Goal: Navigation & Orientation: Find specific page/section

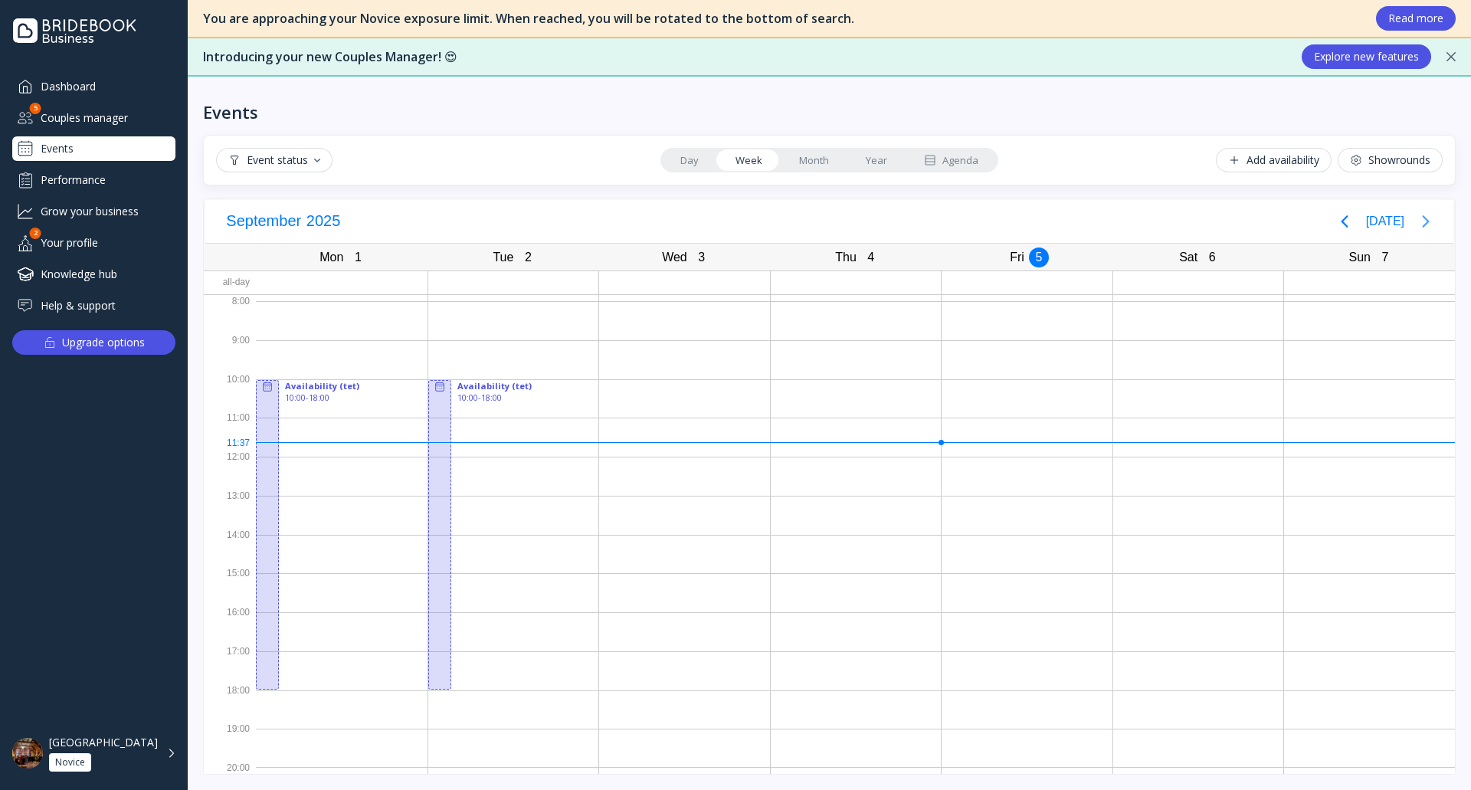
click at [1420, 218] on icon "Next page" at bounding box center [1426, 221] width 18 height 18
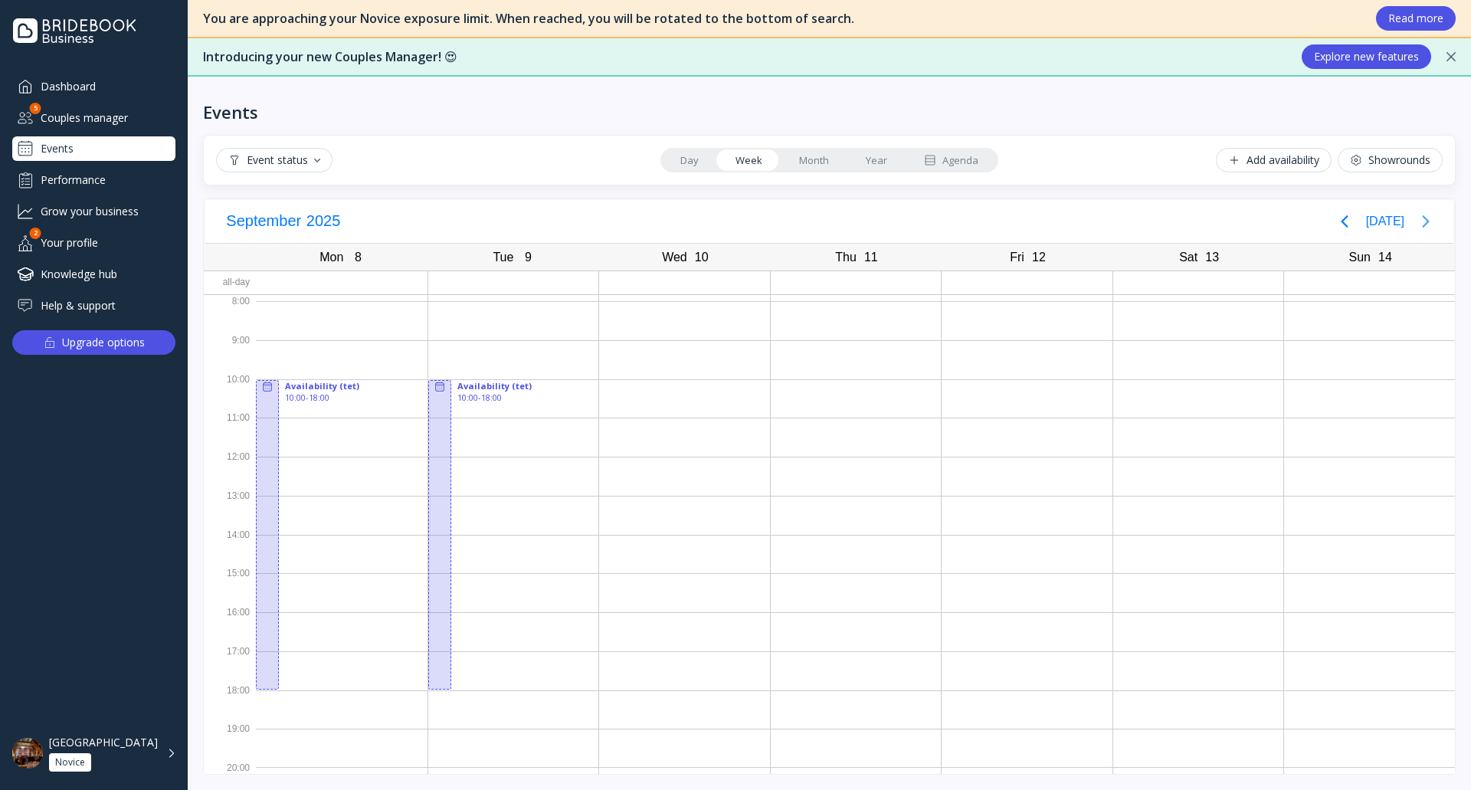
click at [1428, 218] on icon "Next page" at bounding box center [1426, 221] width 18 height 18
copy div "[GEOGRAPHIC_DATA]"
drag, startPoint x: 123, startPoint y: 746, endPoint x: 48, endPoint y: 742, distance: 74.4
click at [48, 742] on div "[GEOGRAPHIC_DATA] Novice" at bounding box center [93, 753] width 163 height 49
click at [504, 176] on div "Event status Day Week Month Year Agenda Add availability Showrounds" at bounding box center [829, 160] width 1253 height 51
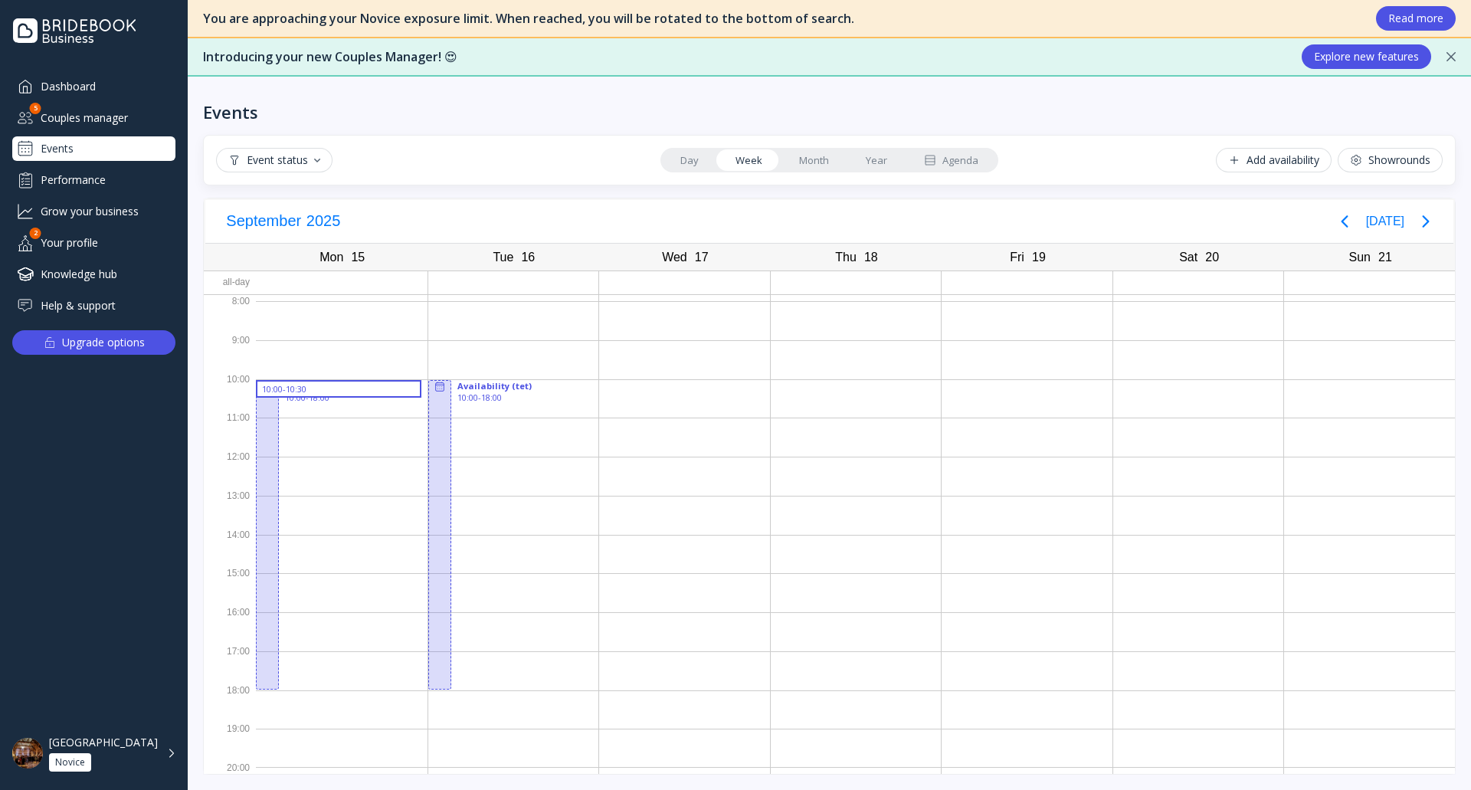
click at [169, 760] on div "[GEOGRAPHIC_DATA] Novice" at bounding box center [112, 754] width 127 height 36
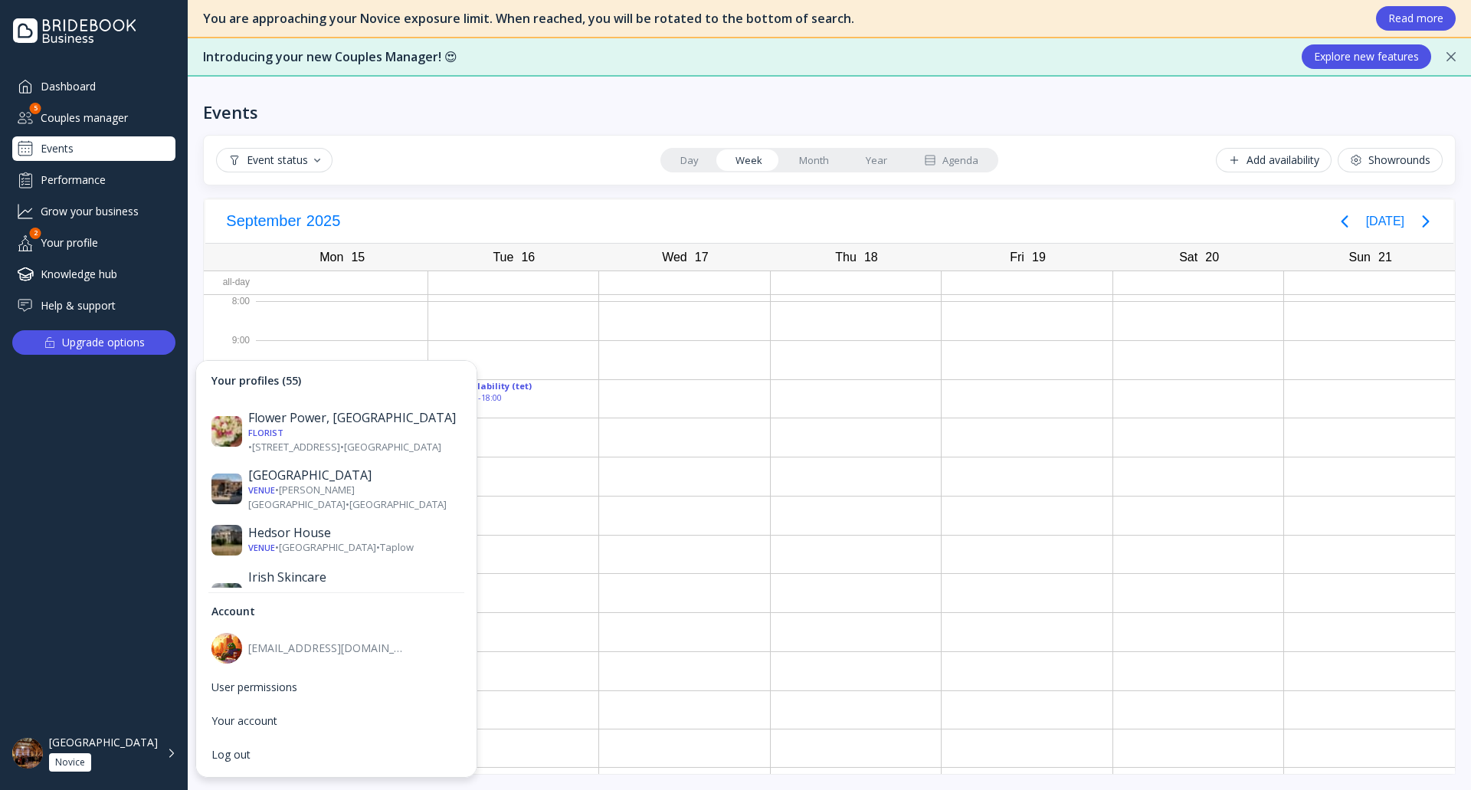
scroll to position [1379, 0]
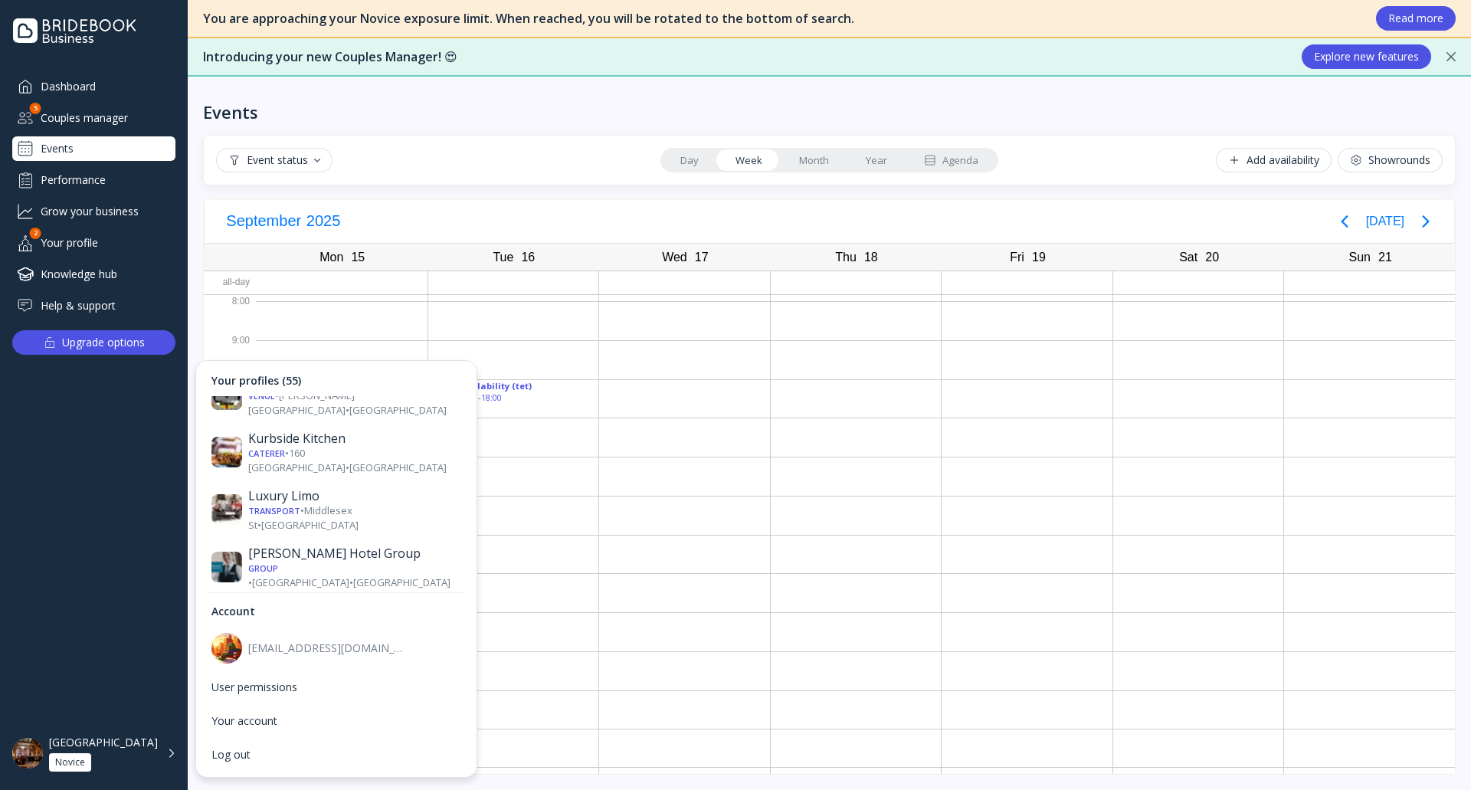
click at [356, 752] on div "Venue • [GEOGRAPHIC_DATA] • [GEOGRAPHIC_DATA]" at bounding box center [354, 759] width 213 height 15
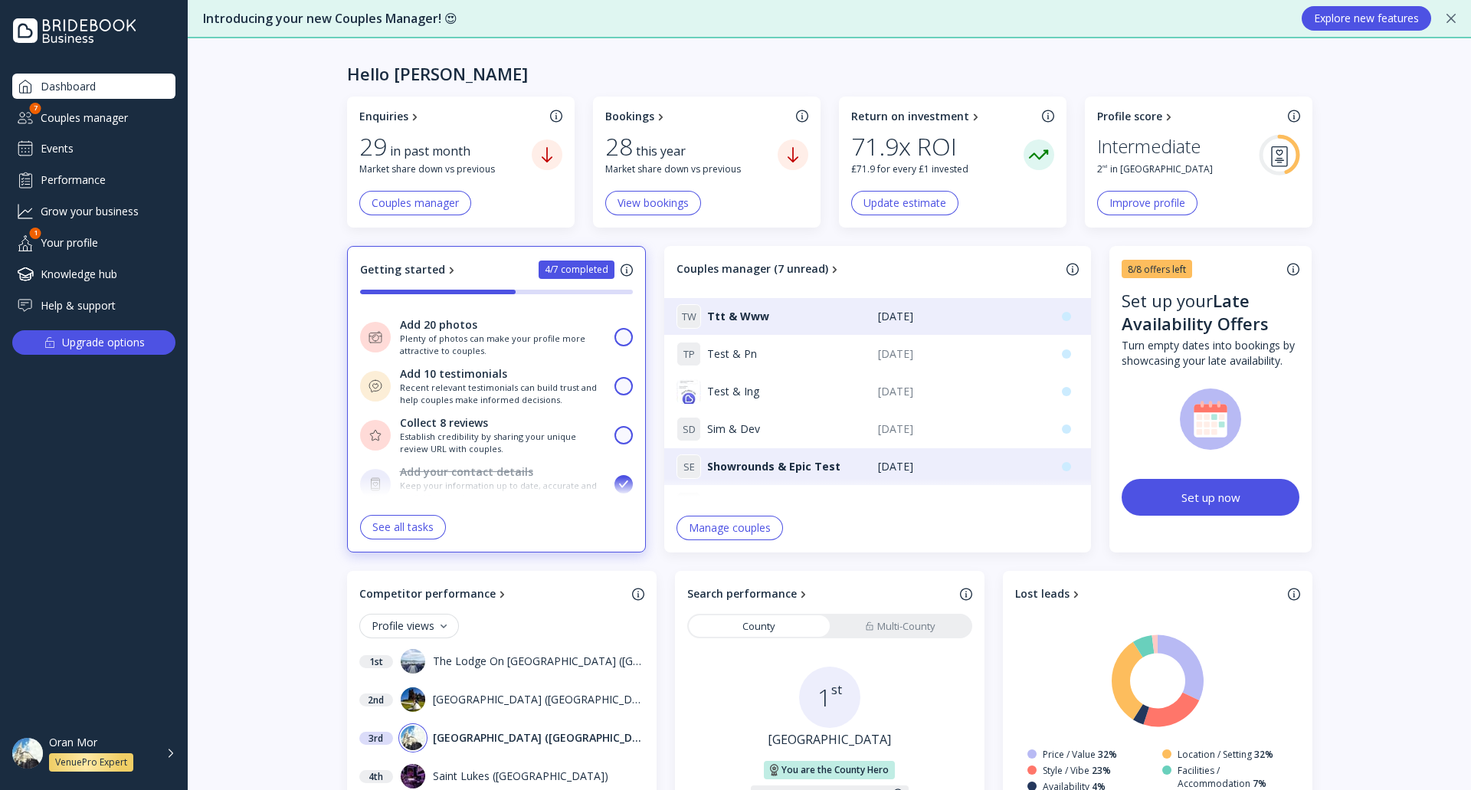
click at [71, 141] on div "Events" at bounding box center [93, 148] width 163 height 25
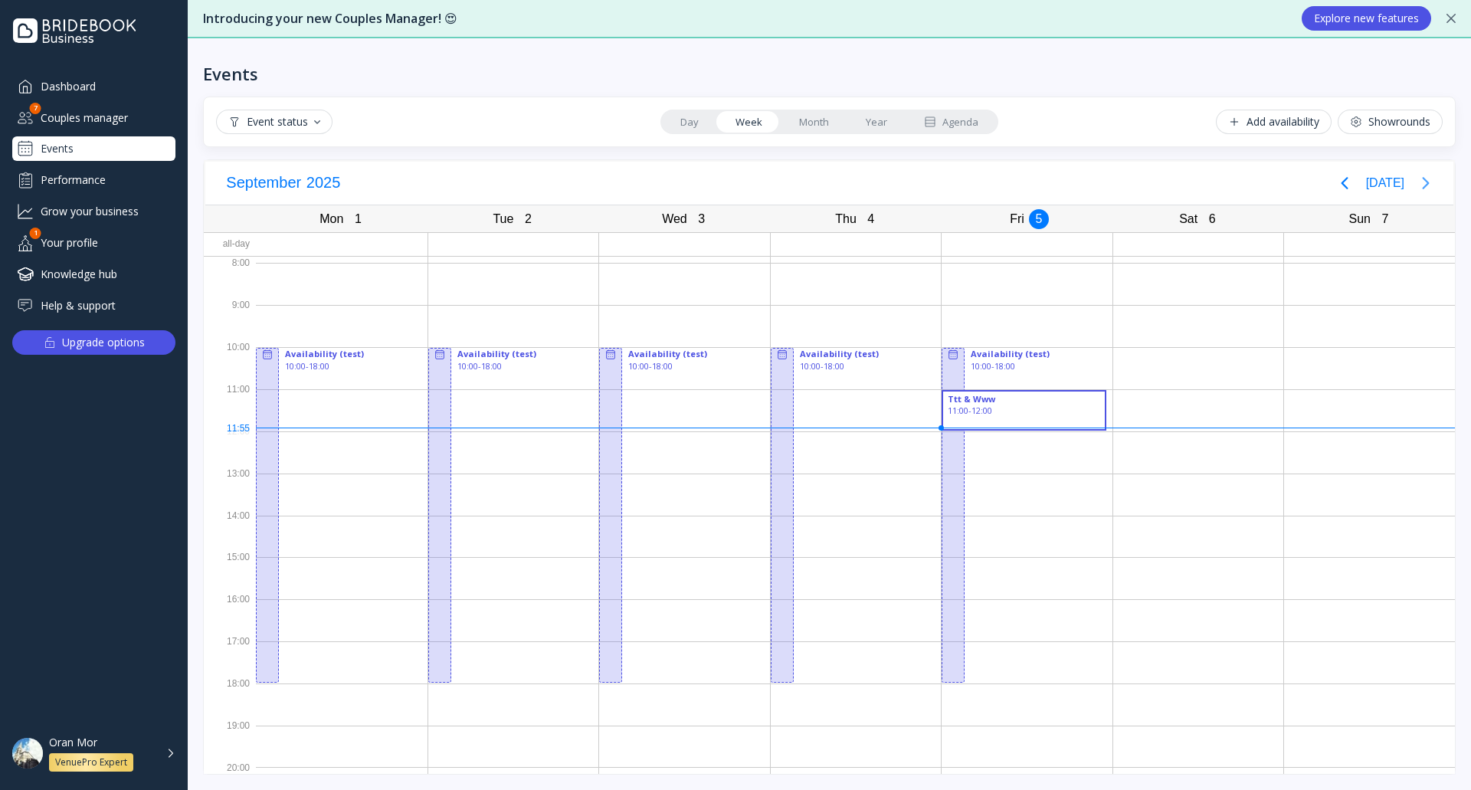
click at [1428, 178] on icon "Next page" at bounding box center [1426, 183] width 18 height 18
